Goal: Task Accomplishment & Management: Manage account settings

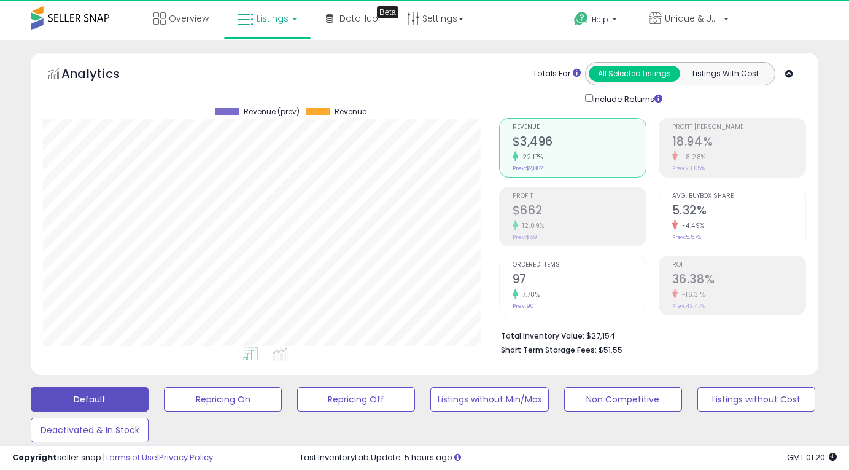
scroll to position [252, 455]
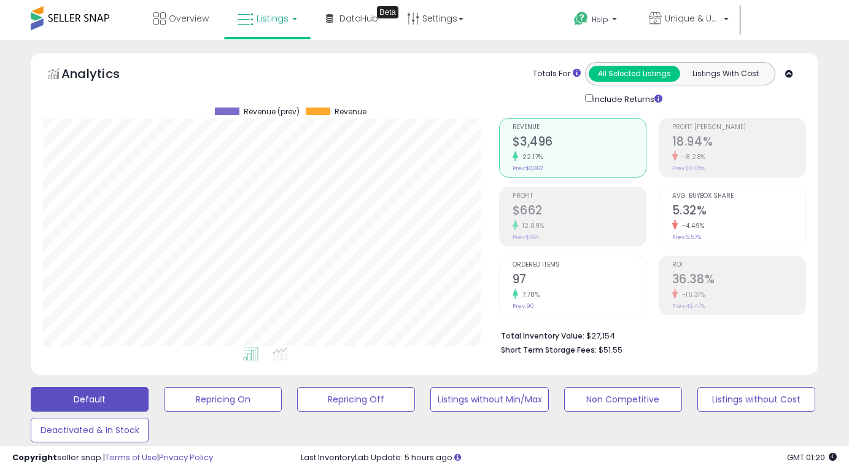
click at [626, 40] on span "Hi [PERSON_NAME]" at bounding box center [603, 46] width 46 height 12
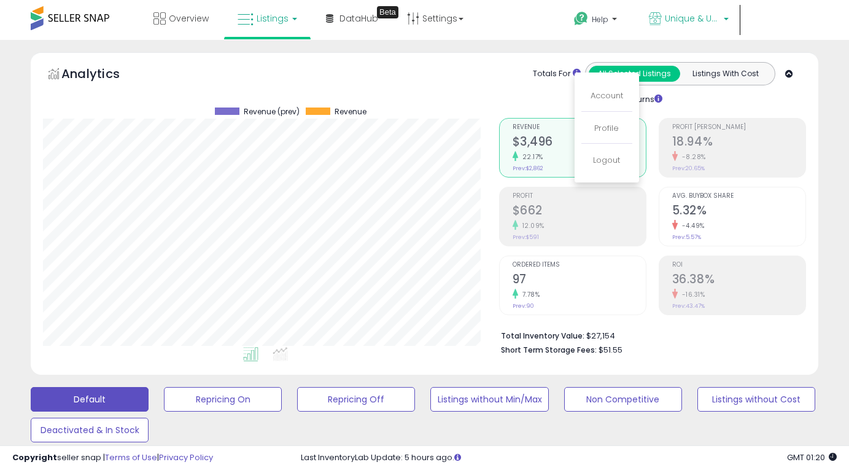
click at [694, 21] on span "Unique & Upscale" at bounding box center [692, 18] width 55 height 12
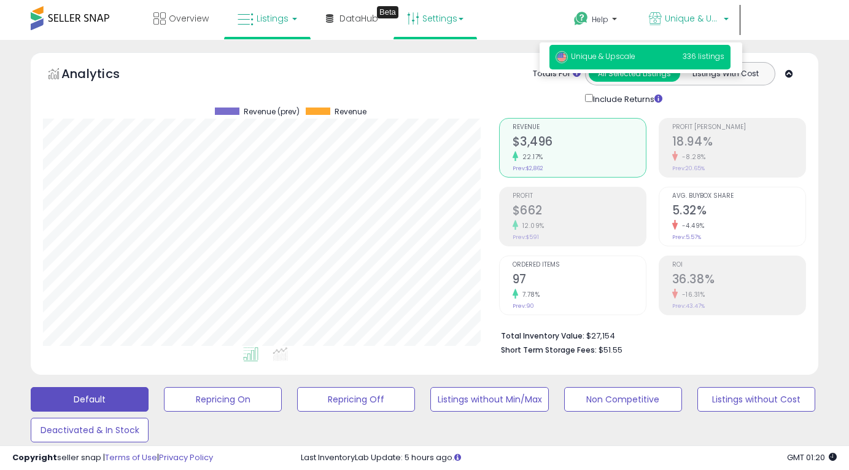
click at [442, 15] on link "Settings" at bounding box center [435, 18] width 75 height 37
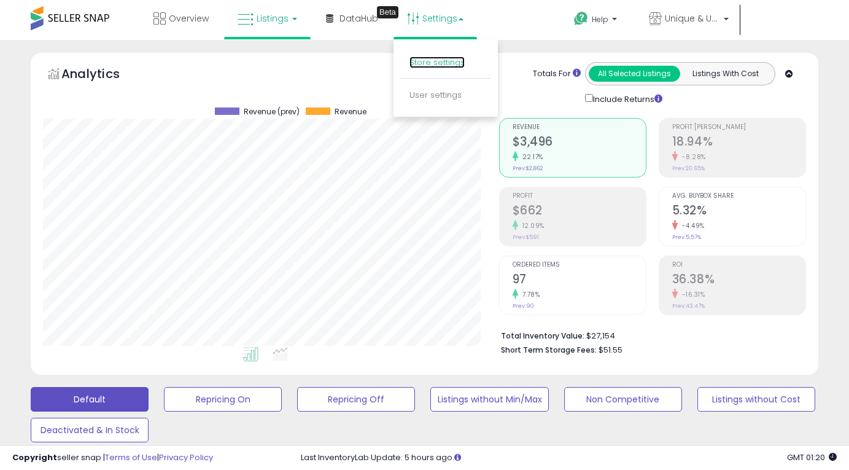
click at [430, 65] on link "Store settings" at bounding box center [436, 62] width 55 height 12
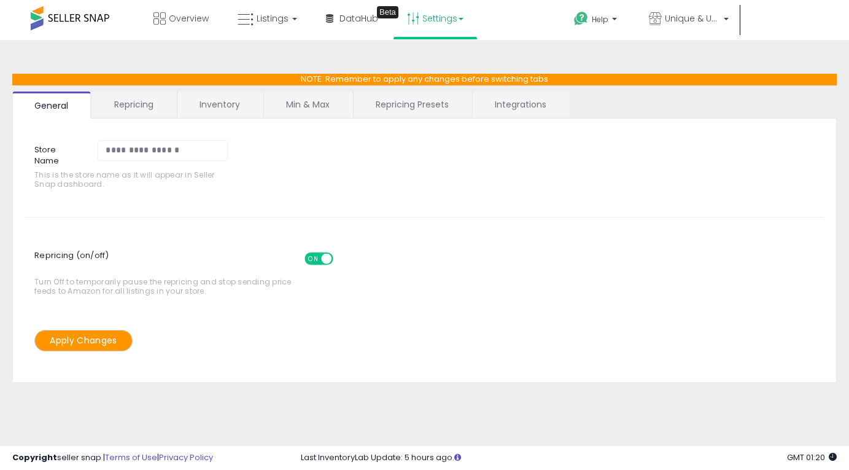
click at [225, 102] on link "Inventory" at bounding box center [219, 104] width 85 height 26
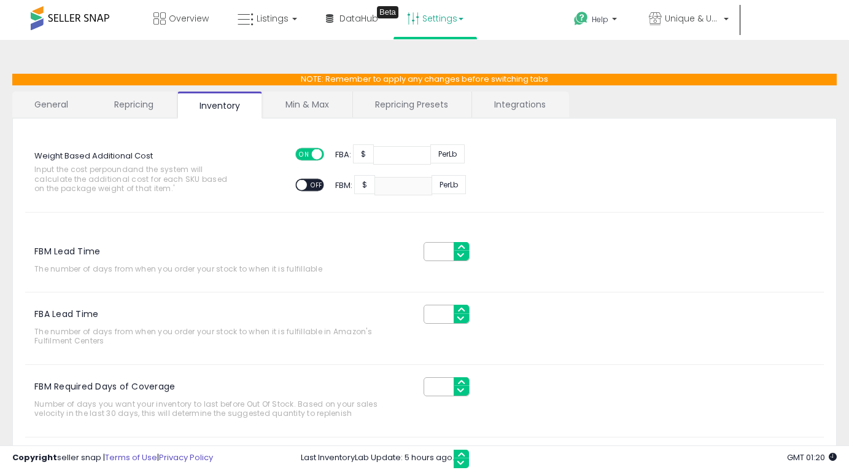
click at [414, 101] on link "Repricing Presets" at bounding box center [411, 104] width 117 height 26
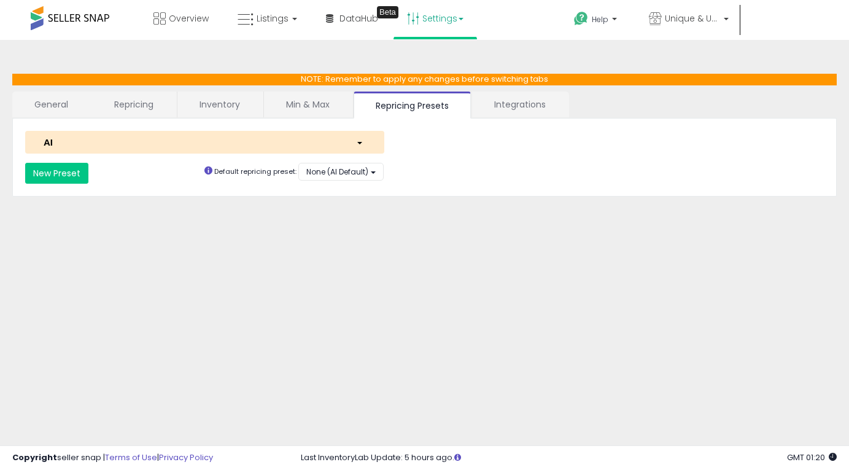
click at [491, 107] on link "Integrations" at bounding box center [520, 104] width 96 height 26
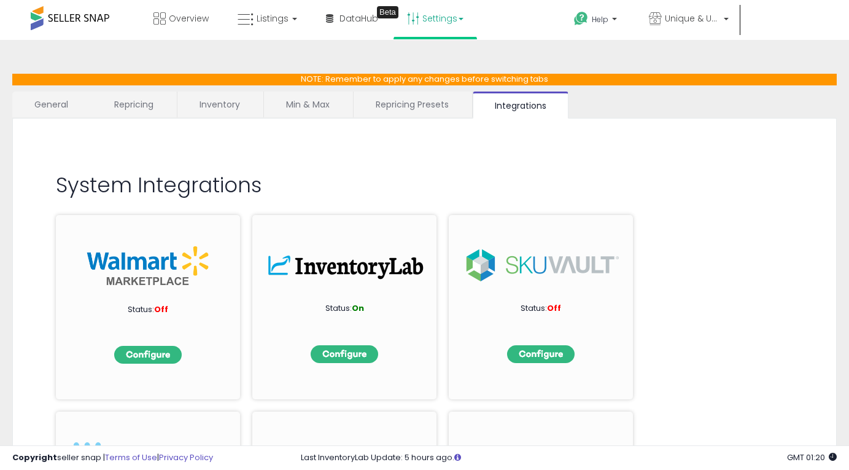
click at [435, 106] on link "Repricing Presets" at bounding box center [412, 104] width 117 height 26
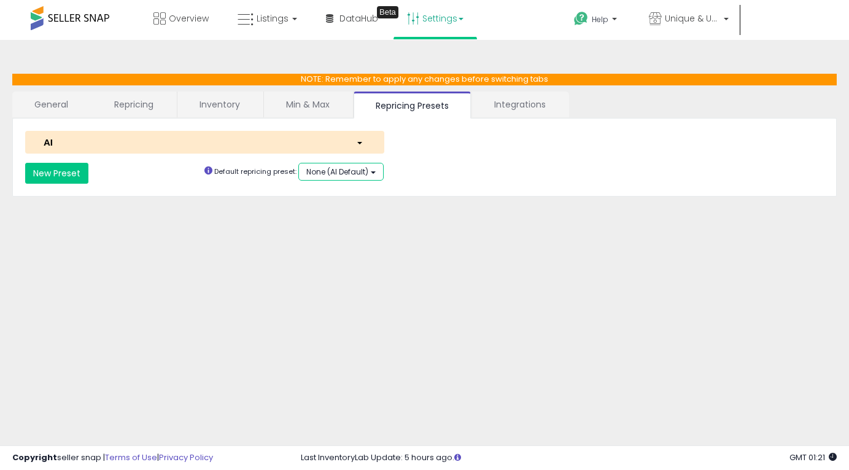
click at [376, 169] on button "None (AI Default)" at bounding box center [340, 172] width 85 height 18
click at [344, 212] on div "**********" at bounding box center [424, 307] width 837 height 510
click at [350, 244] on div "**********" at bounding box center [424, 307] width 837 height 510
click at [311, 104] on link "Min & Max" at bounding box center [308, 104] width 88 height 26
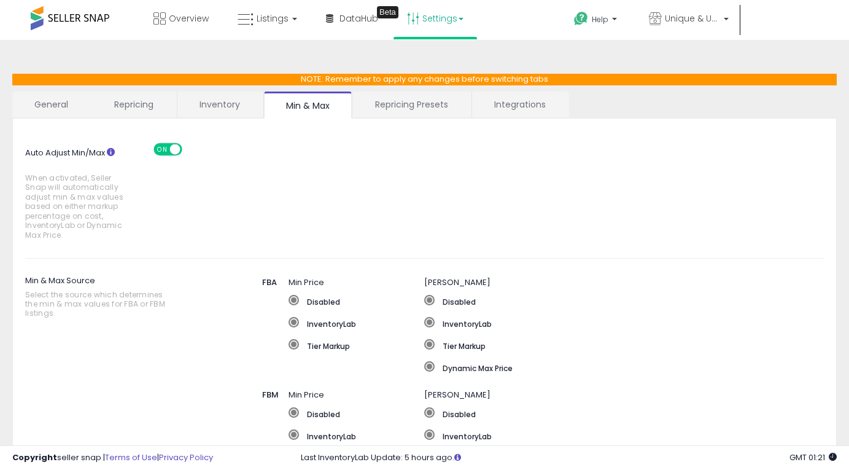
click at [220, 104] on link "Inventory" at bounding box center [219, 104] width 85 height 26
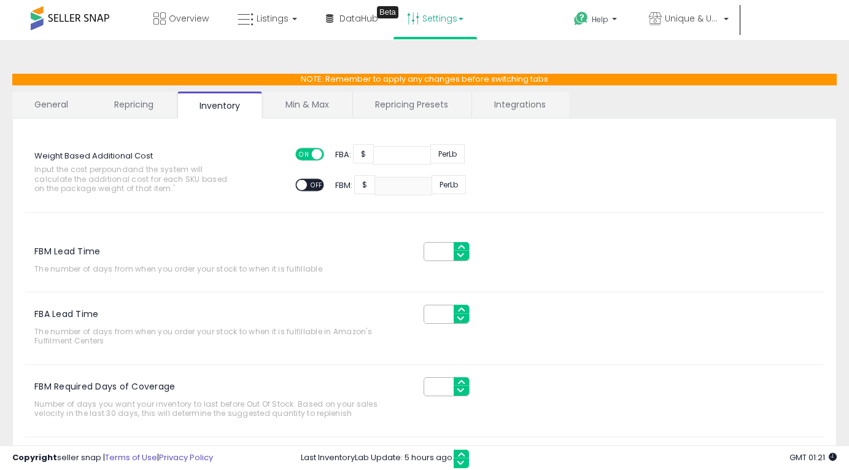
scroll to position [150, 0]
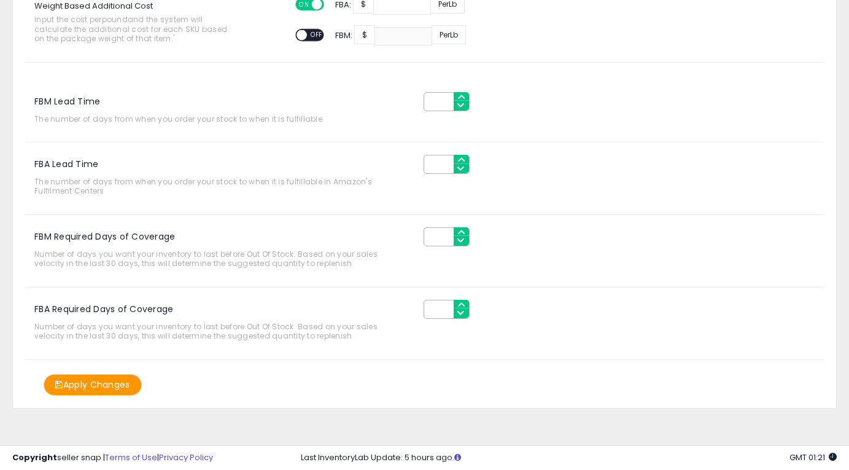
click at [123, 384] on button "Apply Changes" at bounding box center [93, 384] width 98 height 21
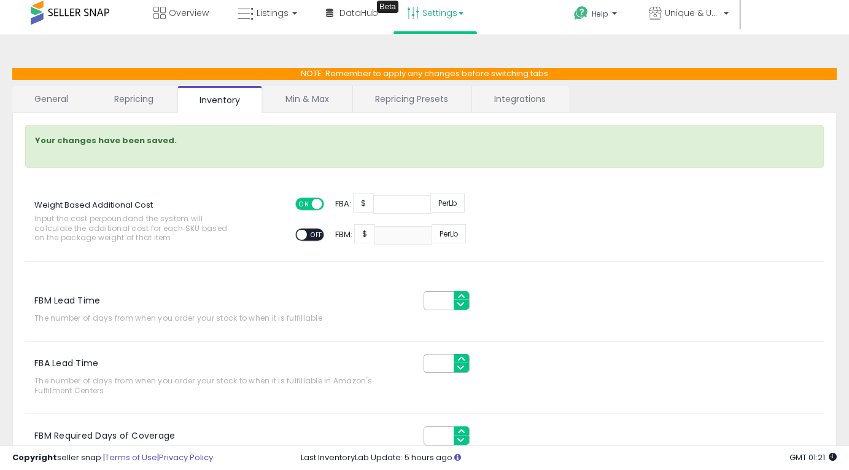
scroll to position [0, 0]
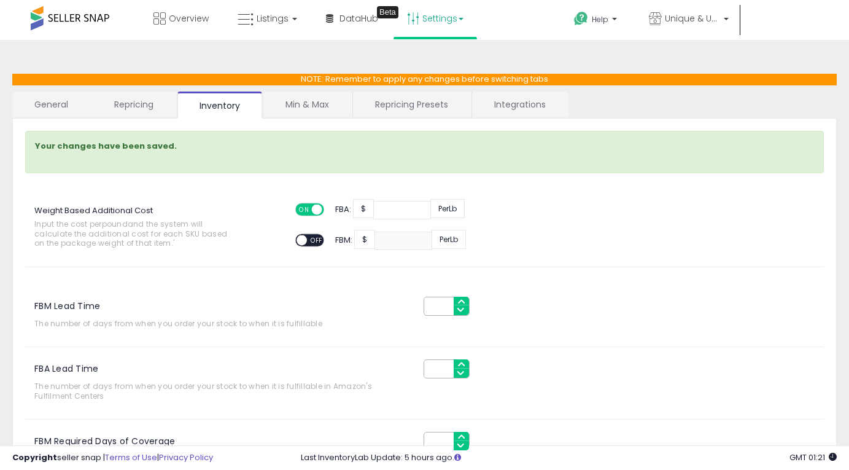
click at [306, 105] on link "Min & Max" at bounding box center [307, 104] width 88 height 26
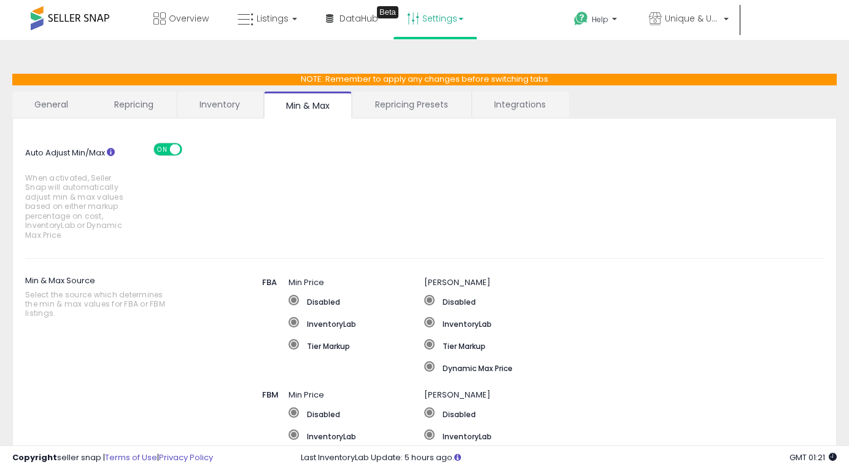
click at [135, 103] on link "Repricing" at bounding box center [133, 104] width 83 height 26
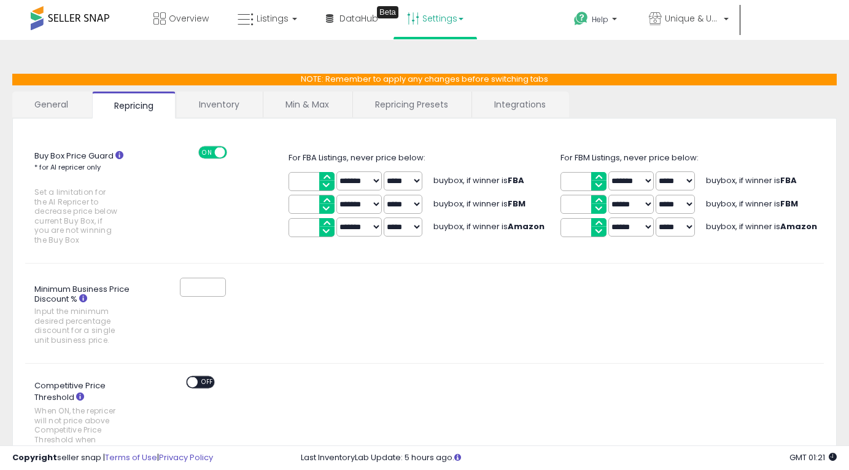
click at [326, 231] on input "*" at bounding box center [312, 227] width 46 height 19
click at [327, 222] on input "*" at bounding box center [312, 227] width 46 height 19
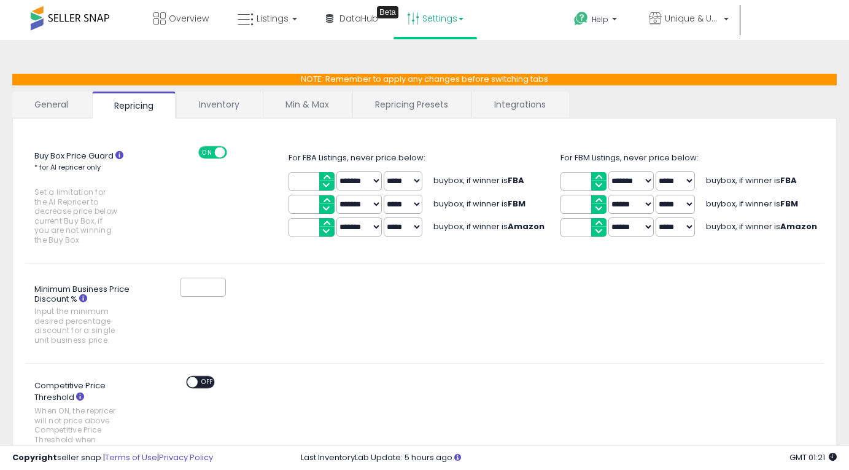
click at [327, 222] on input "*" at bounding box center [312, 227] width 46 height 19
type input "**"
click at [327, 222] on input "**" at bounding box center [312, 227] width 46 height 19
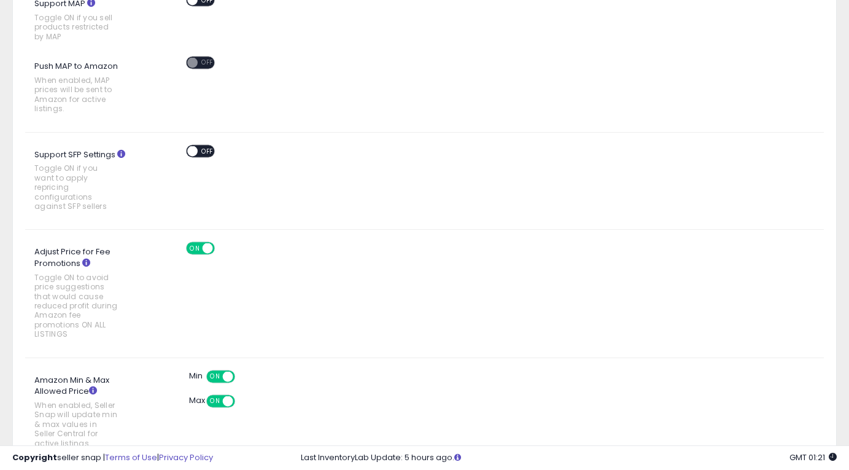
scroll to position [758, 0]
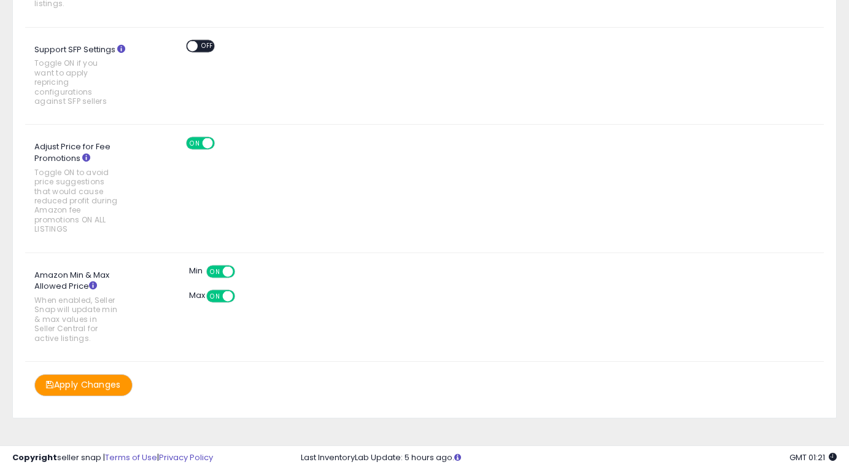
click at [91, 374] on button "Apply Changes" at bounding box center [83, 384] width 98 height 21
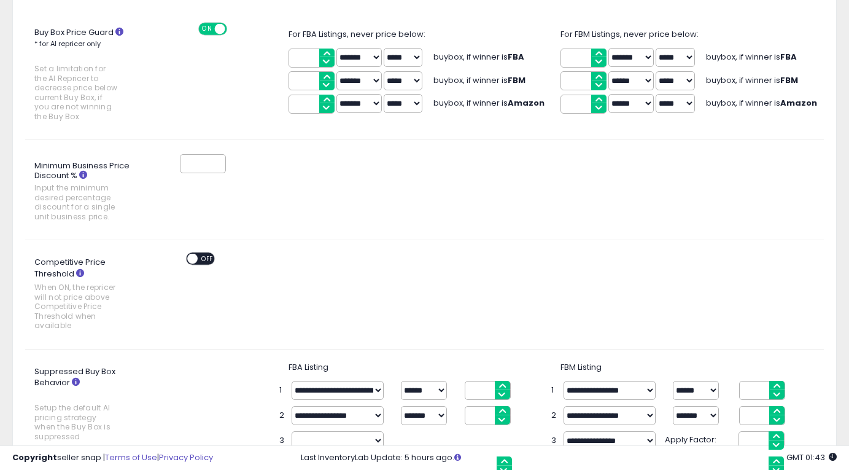
scroll to position [0, 0]
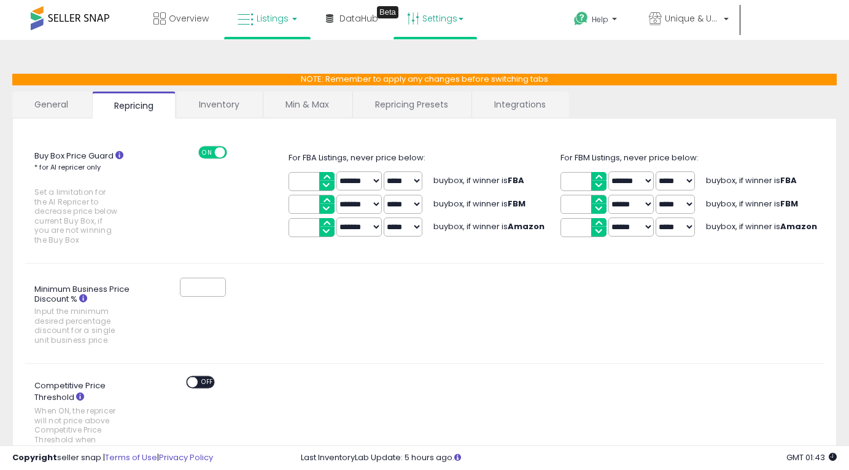
click at [267, 11] on link "Listings" at bounding box center [267, 18] width 78 height 37
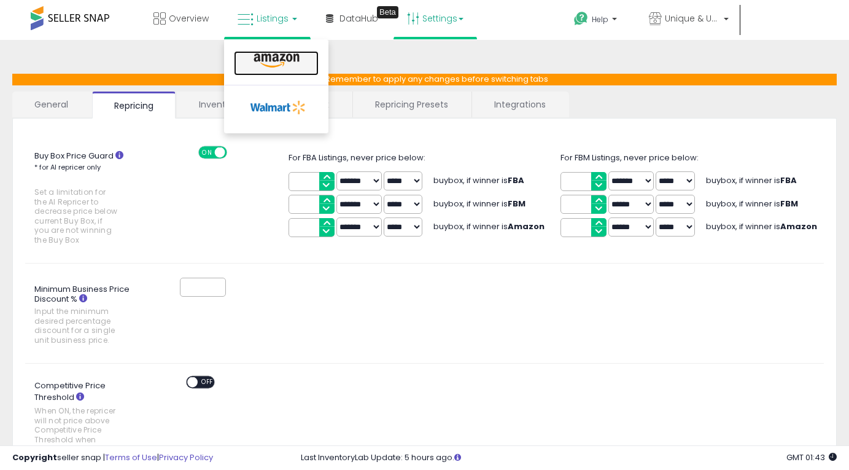
click at [268, 58] on icon at bounding box center [276, 61] width 53 height 16
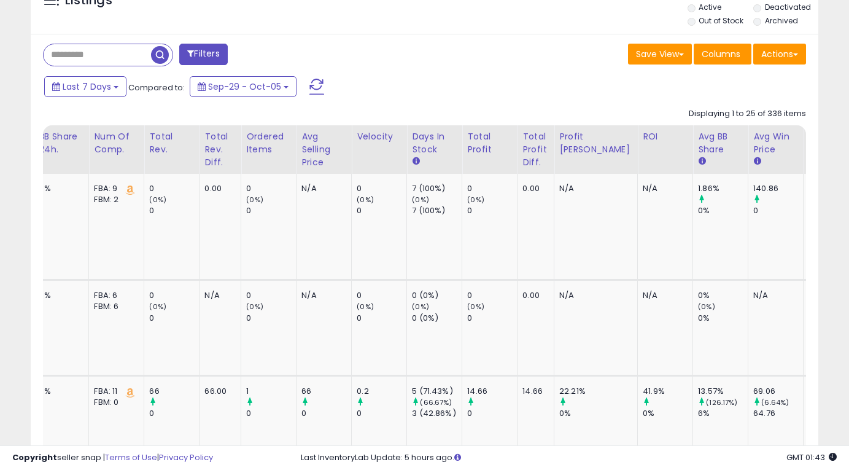
scroll to position [0, 1144]
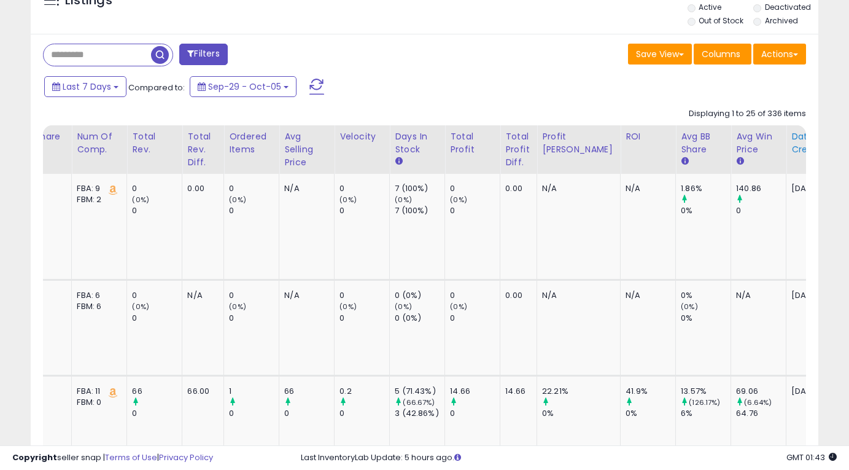
click at [791, 145] on div "Date Created" at bounding box center [817, 143] width 53 height 26
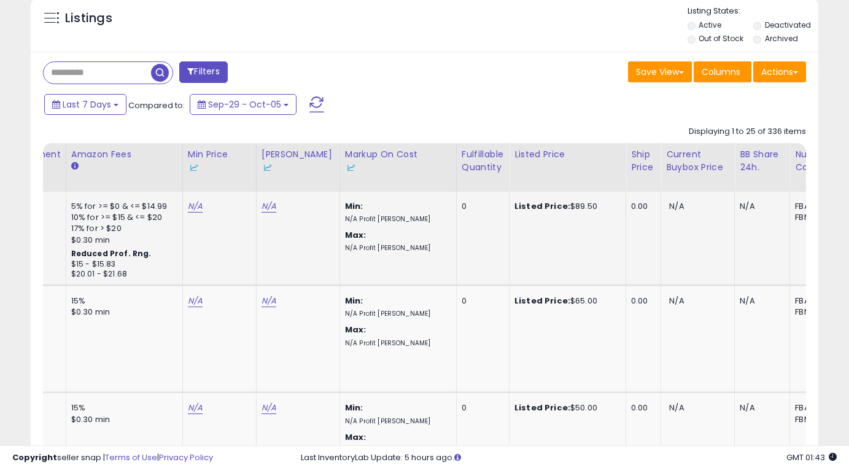
scroll to position [0, 0]
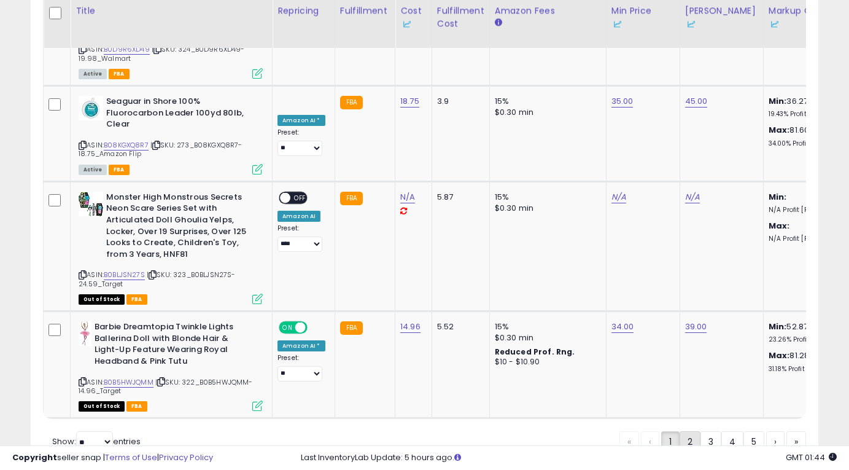
click at [686, 431] on link "2" at bounding box center [690, 441] width 21 height 21
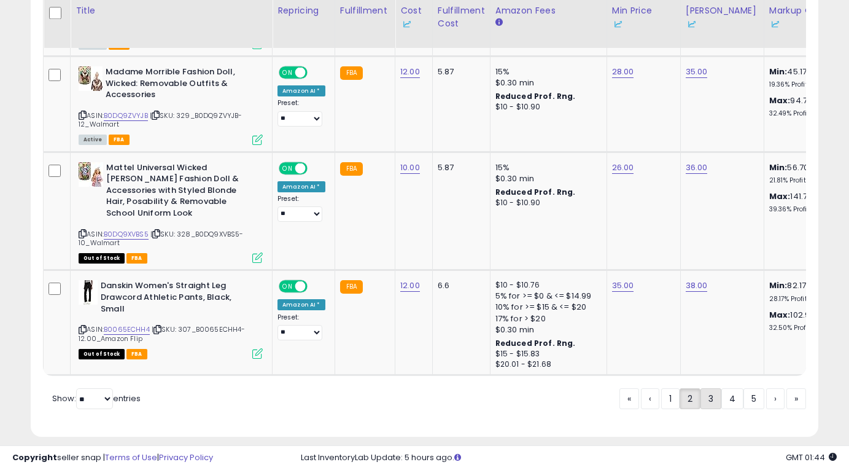
click at [709, 388] on link "3" at bounding box center [710, 398] width 21 height 21
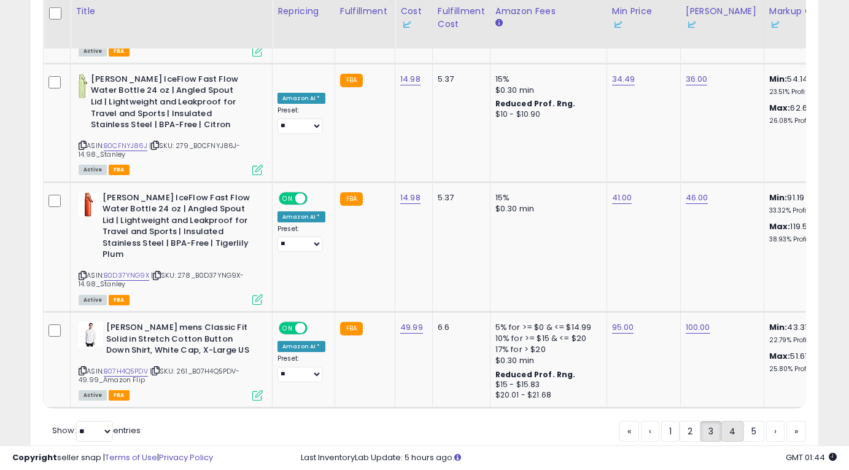
click at [733, 421] on link "4" at bounding box center [732, 431] width 22 height 21
